Goal: Find specific page/section: Find specific page/section

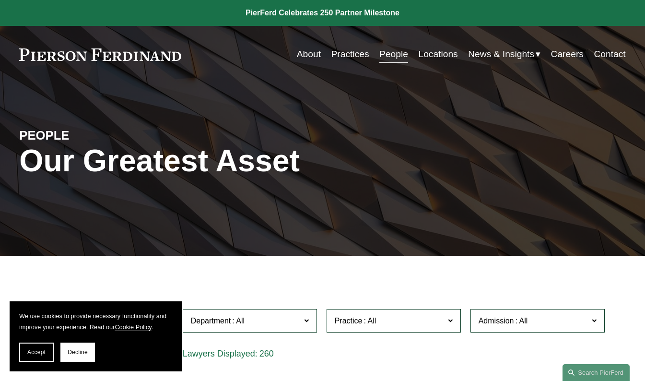
click at [333, 54] on link "Practices" at bounding box center [350, 54] width 38 height 18
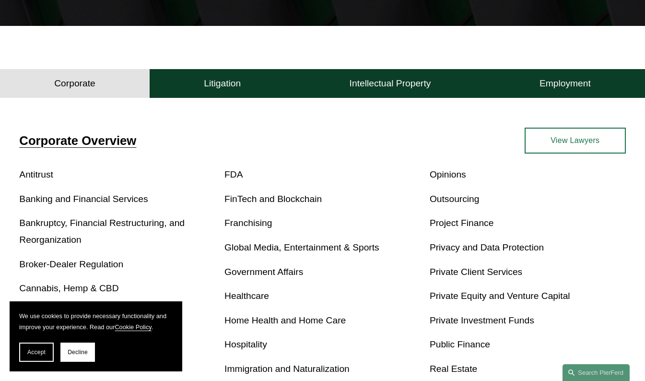
scroll to position [336, 0]
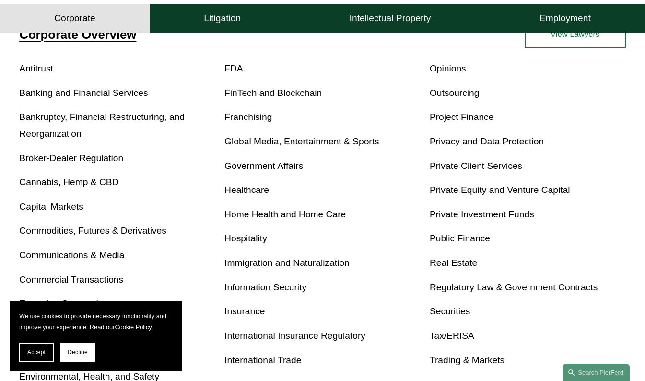
click at [253, 117] on link "Franchising" at bounding box center [247, 117] width 47 height 10
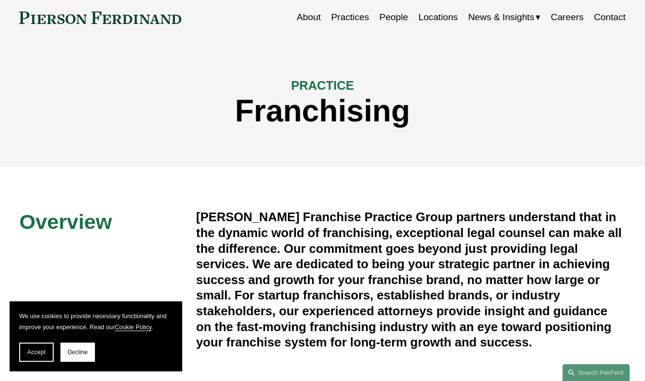
scroll to position [48, 0]
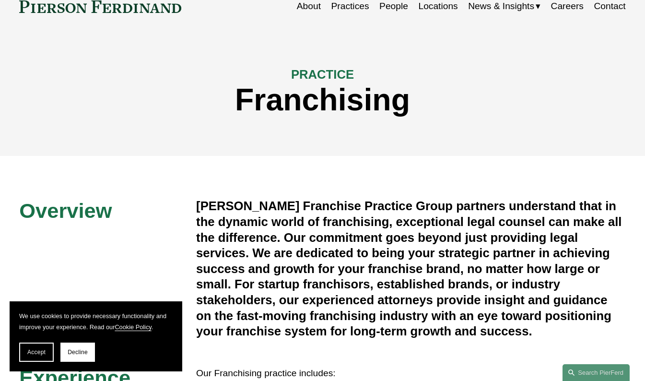
click at [383, 54] on div "PRACTICE Franchising" at bounding box center [322, 95] width 645 height 121
click at [391, 11] on link "People" at bounding box center [393, 6] width 29 height 18
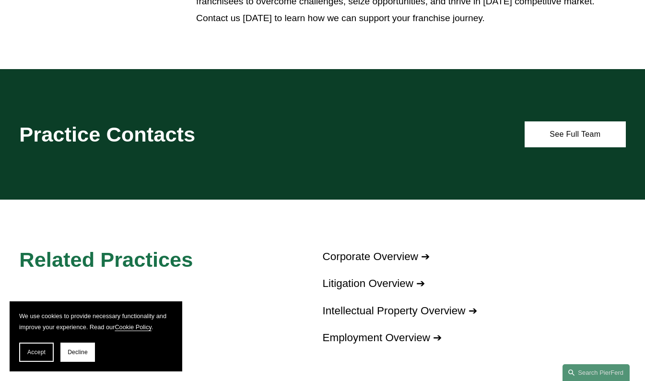
scroll to position [911, 0]
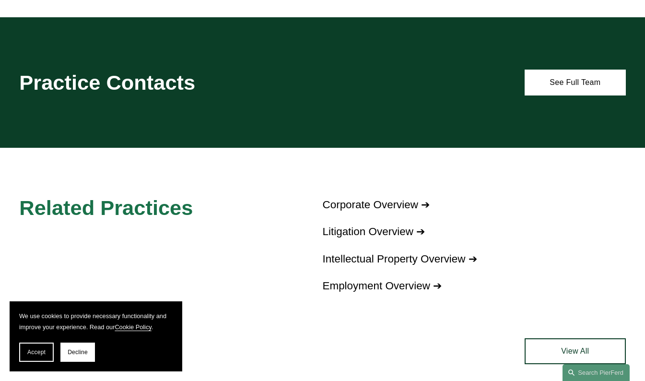
click at [566, 95] on link "See Full Team" at bounding box center [575, 83] width 101 height 26
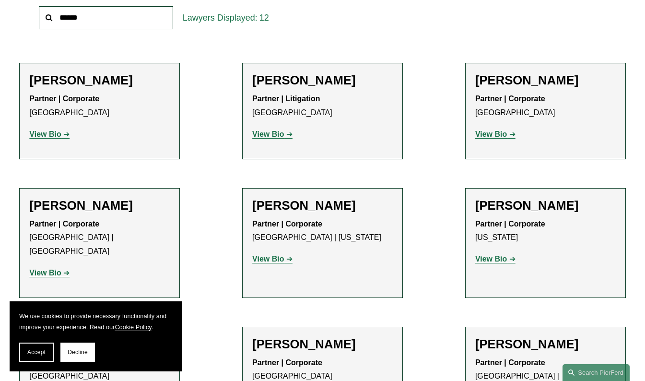
scroll to position [288, 0]
